Goal: Task Accomplishment & Management: Use online tool/utility

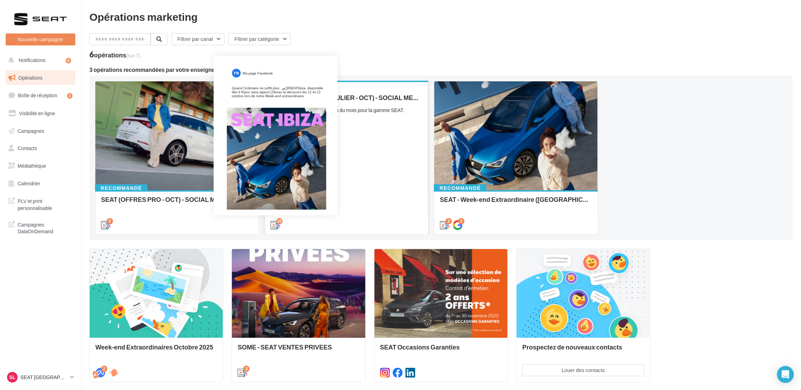
click at [275, 221] on icon at bounding box center [276, 225] width 10 height 10
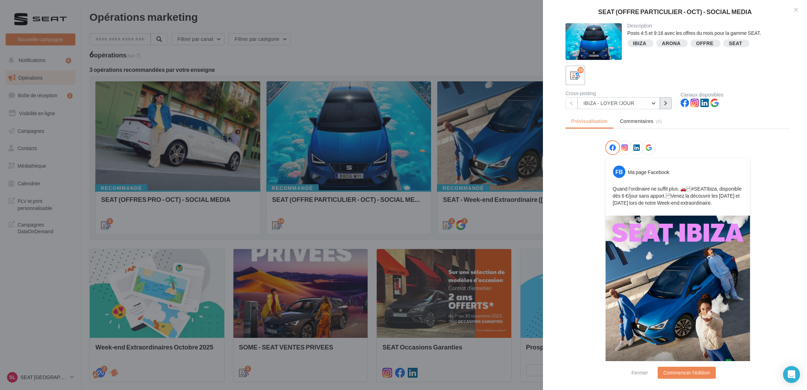
click at [671, 105] on button at bounding box center [666, 103] width 12 height 12
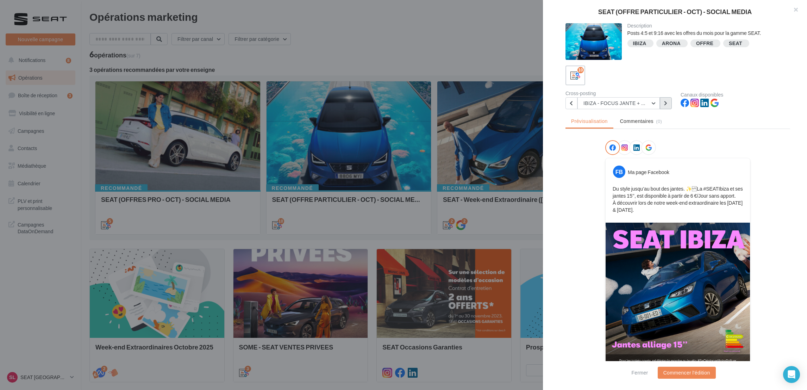
click at [668, 107] on button at bounding box center [666, 103] width 12 height 12
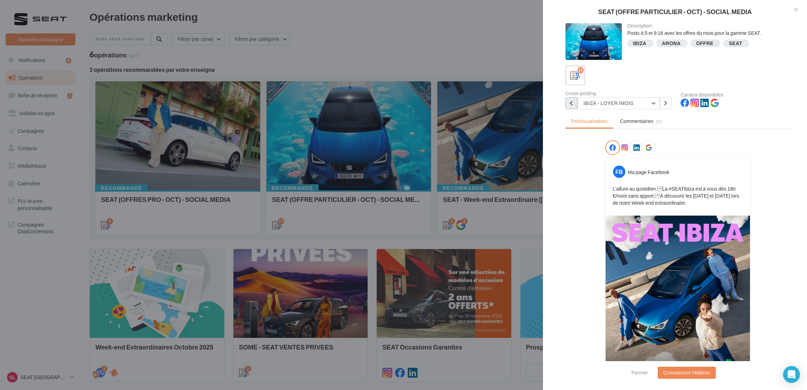
click at [566, 103] on button at bounding box center [571, 103] width 12 height 12
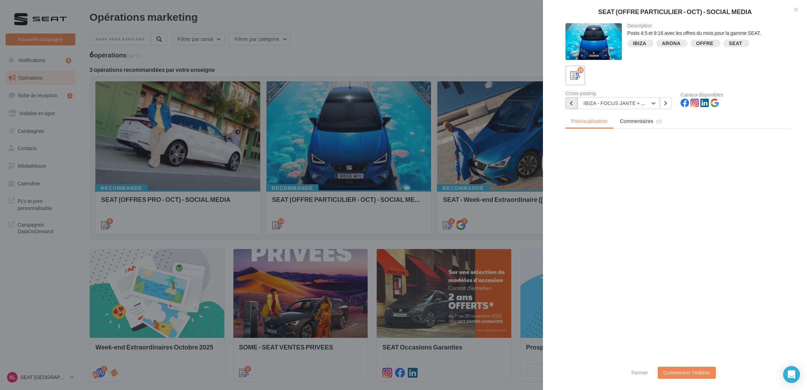
click at [566, 103] on button at bounding box center [571, 103] width 12 height 12
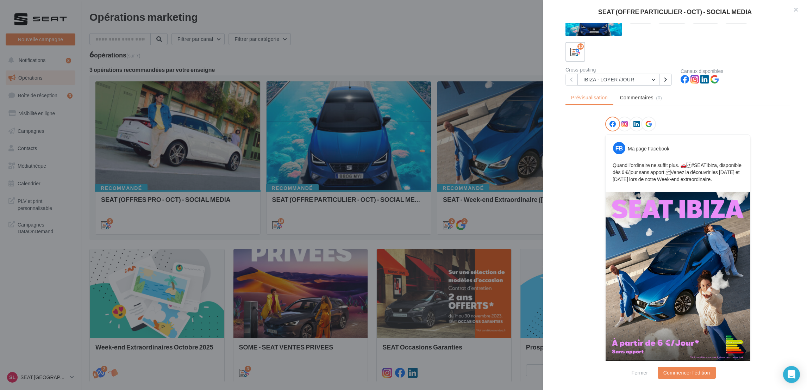
scroll to position [36, 0]
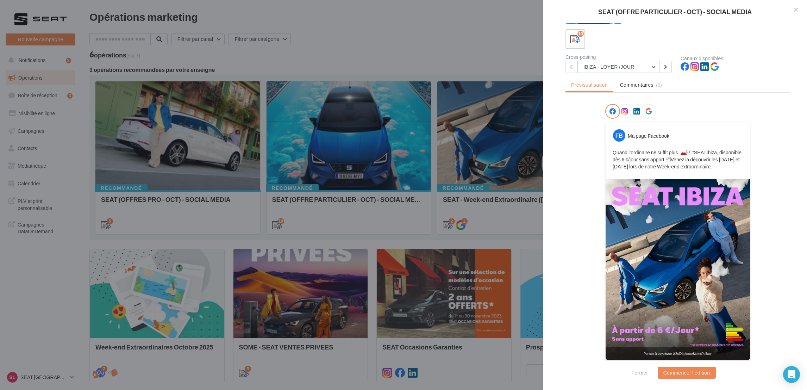
click at [793, 106] on div "Description Posts 4:5 et 9:16 avec les offres du mois pour la gamme SEAT. [GEOG…" at bounding box center [678, 195] width 270 height 344
click at [622, 108] on icon at bounding box center [624, 111] width 6 height 6
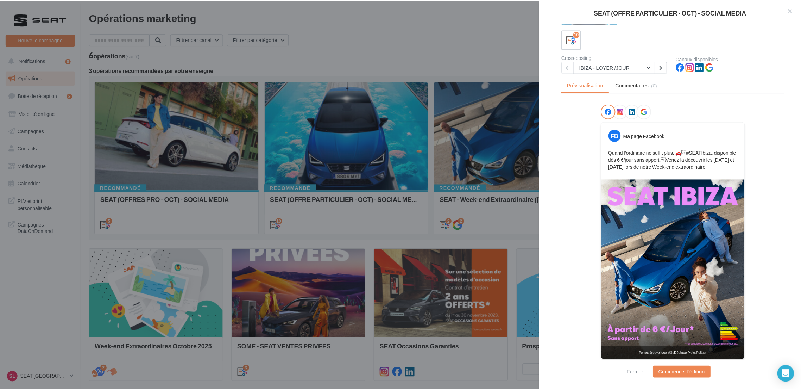
scroll to position [0, 0]
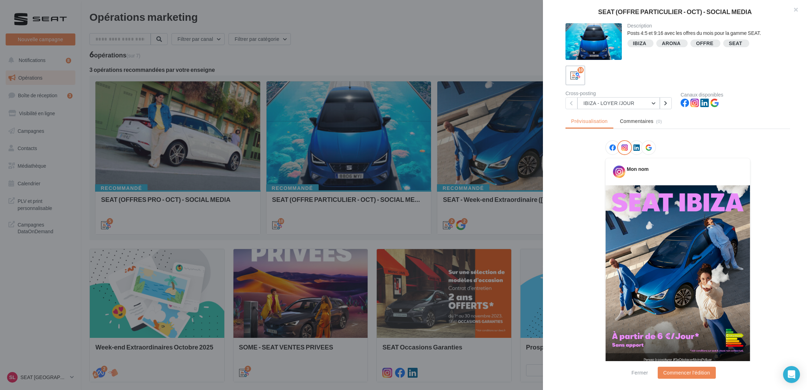
click at [633, 151] on div at bounding box center [636, 147] width 15 height 15
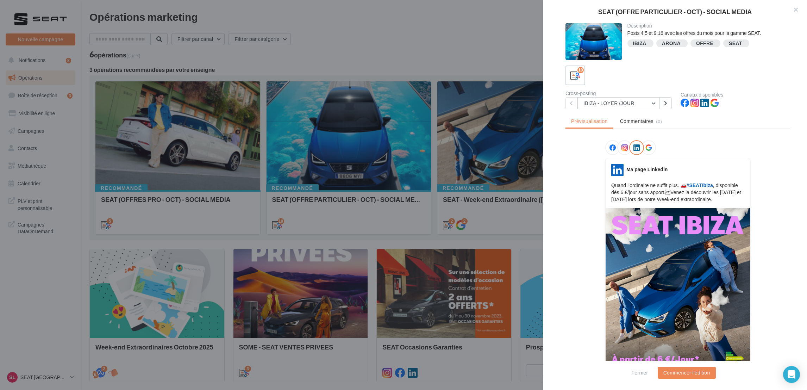
click at [647, 145] on div at bounding box center [648, 147] width 15 height 15
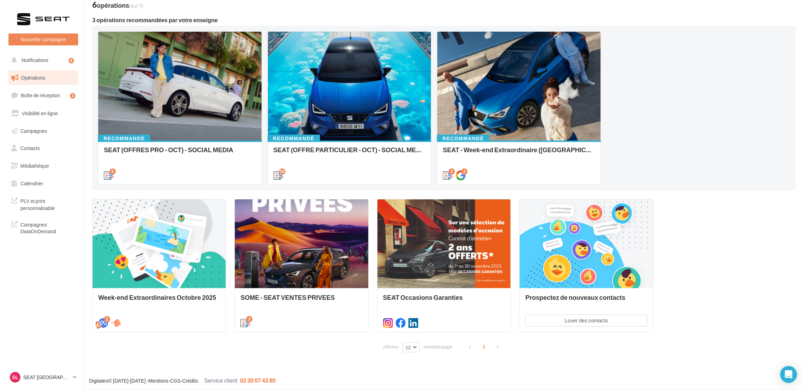
scroll to position [50, 0]
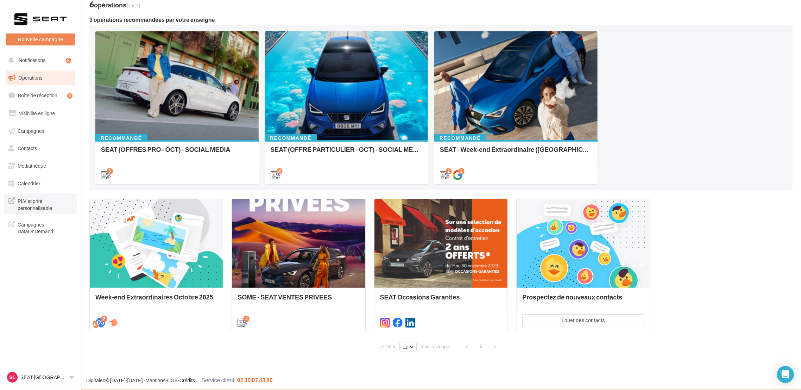
click at [54, 202] on span "PLV et print personnalisable" at bounding box center [45, 203] width 55 height 15
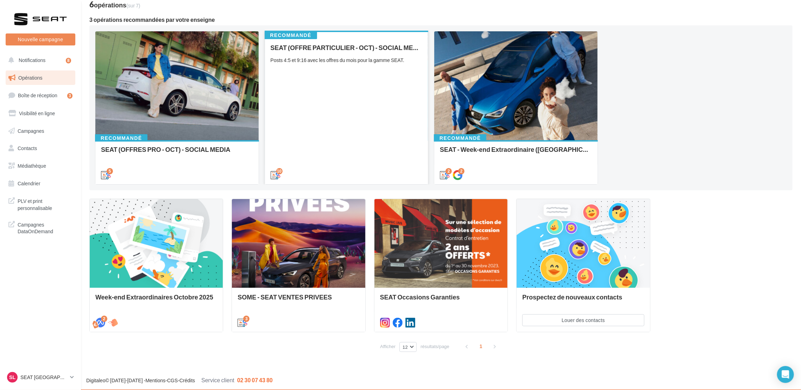
click at [395, 148] on div "SEAT (OFFRE PARTICULIER - OCT) - SOCIAL MEDIA Posts 4:5 et 9:16 avec les offres…" at bounding box center [347, 111] width 152 height 134
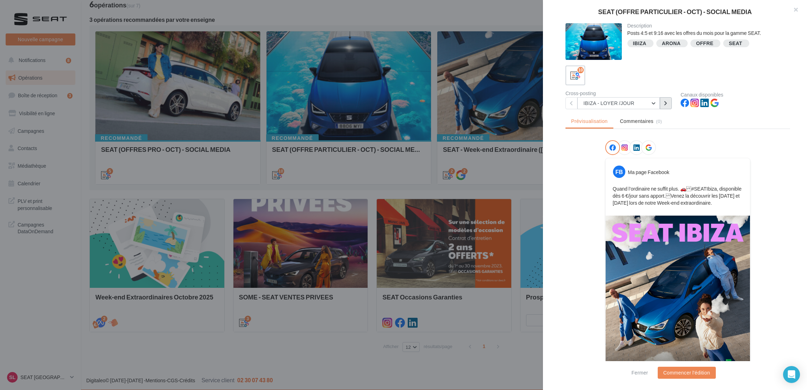
click at [666, 104] on icon at bounding box center [665, 103] width 3 height 5
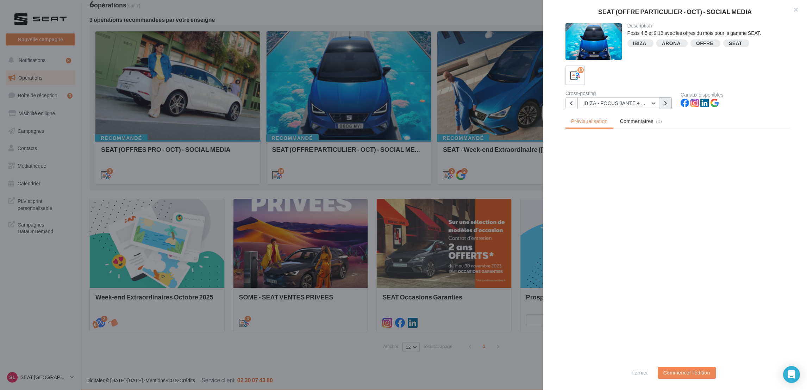
click at [666, 104] on icon at bounding box center [665, 103] width 3 height 5
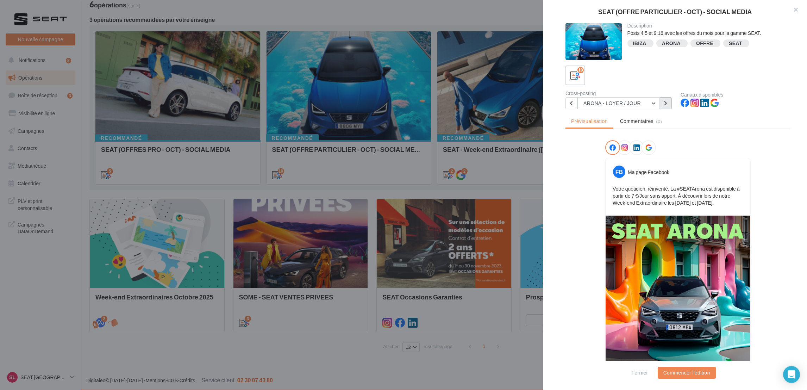
drag, startPoint x: 666, startPoint y: 104, endPoint x: 672, endPoint y: 138, distance: 34.7
click at [672, 138] on div "Description Posts 4:5 et 9:16 avec les offres du mois pour la gamme SEAT. [GEOG…" at bounding box center [678, 195] width 270 height 344
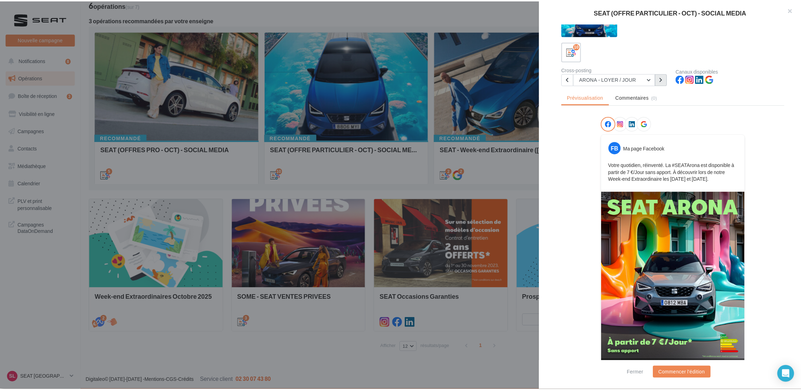
scroll to position [36, 0]
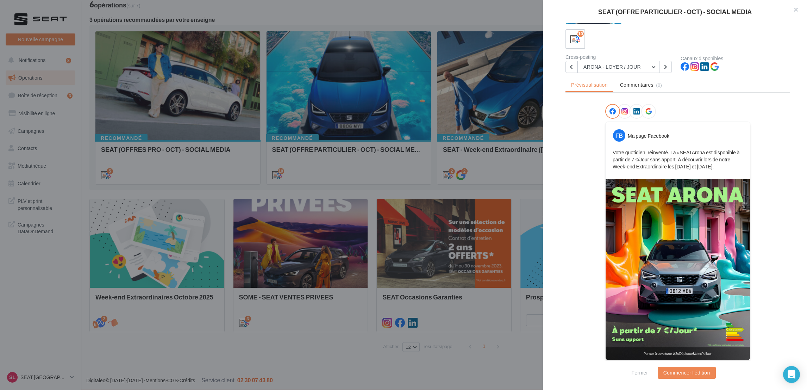
click at [461, 376] on div at bounding box center [403, 195] width 807 height 390
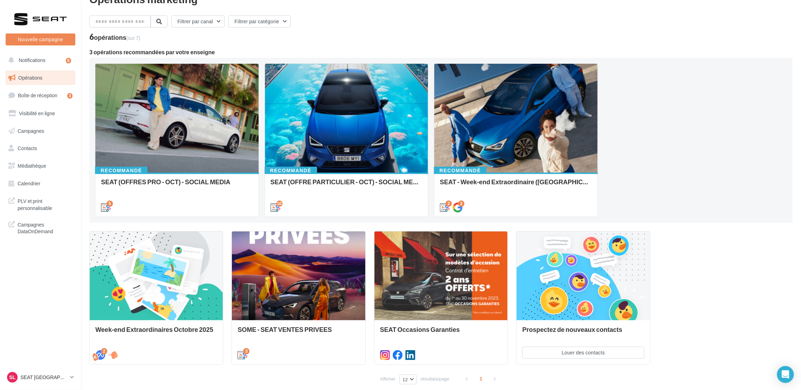
scroll to position [0, 0]
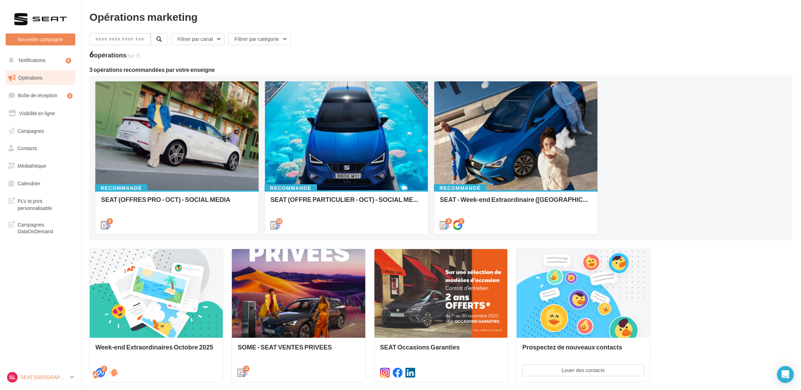
click at [69, 378] on link "SL SEAT LE HAVRE SEAT-LE-HAVRE" at bounding box center [41, 376] width 70 height 13
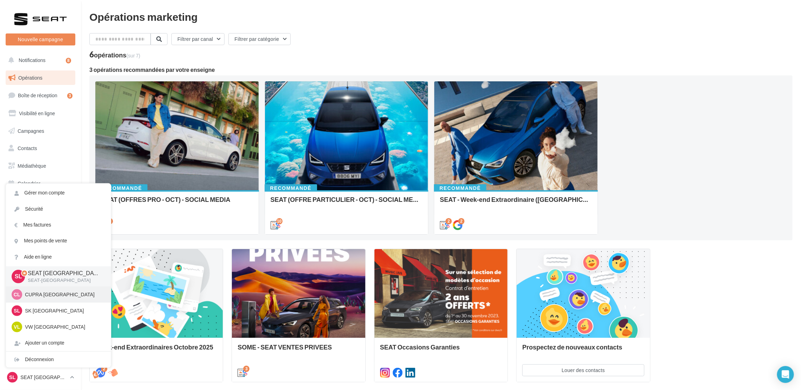
click at [52, 297] on p "CUPRA LE HAVRE" at bounding box center [63, 294] width 77 height 7
